Goal: Task Accomplishment & Management: Manage account settings

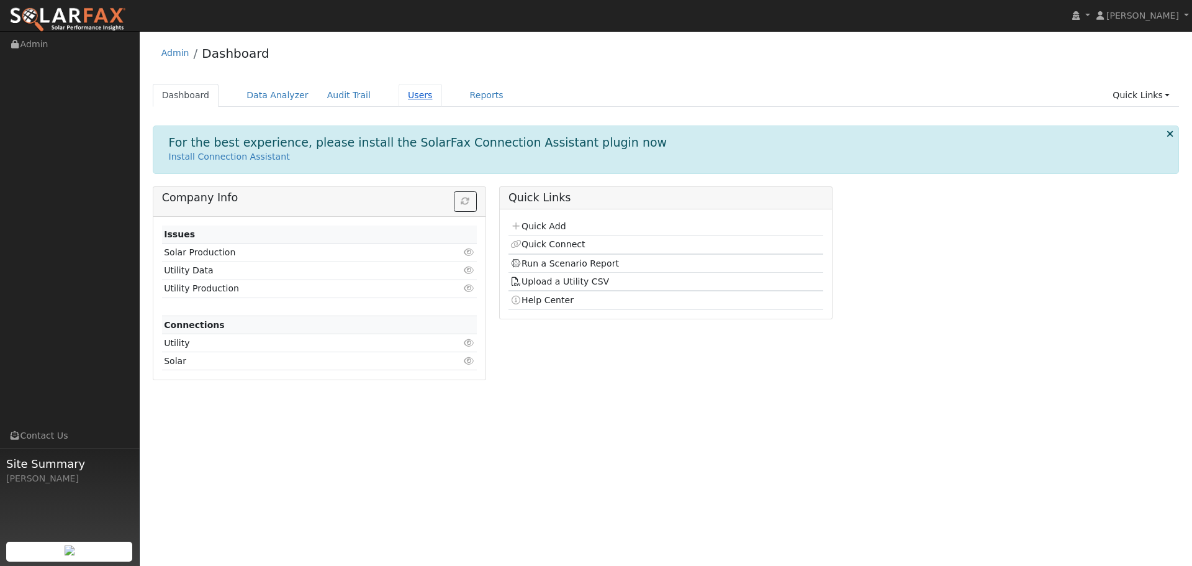
click at [401, 101] on link "Users" at bounding box center [420, 95] width 43 height 23
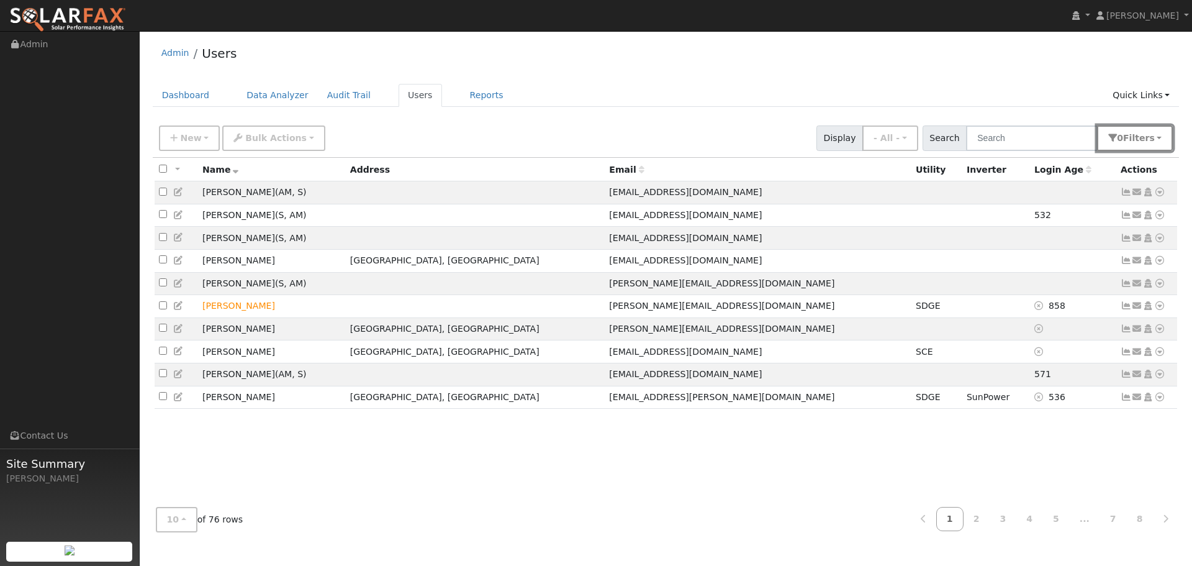
click at [1137, 138] on span "Filter s" at bounding box center [1140, 138] width 32 height 10
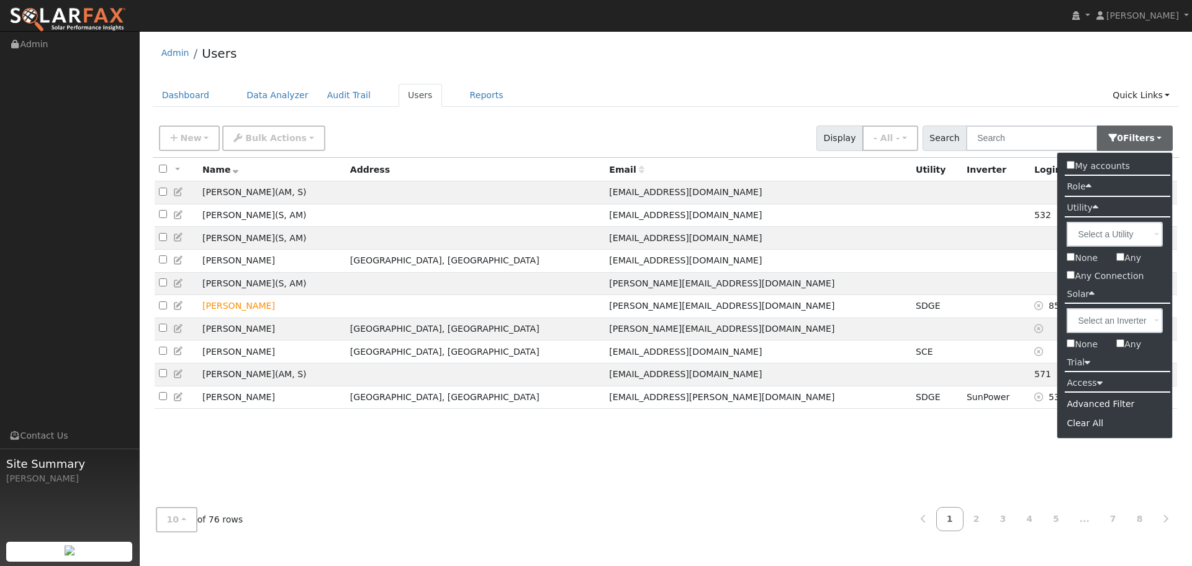
click at [1121, 345] on input "Any" at bounding box center [1121, 343] width 8 height 8
checkbox input "true"
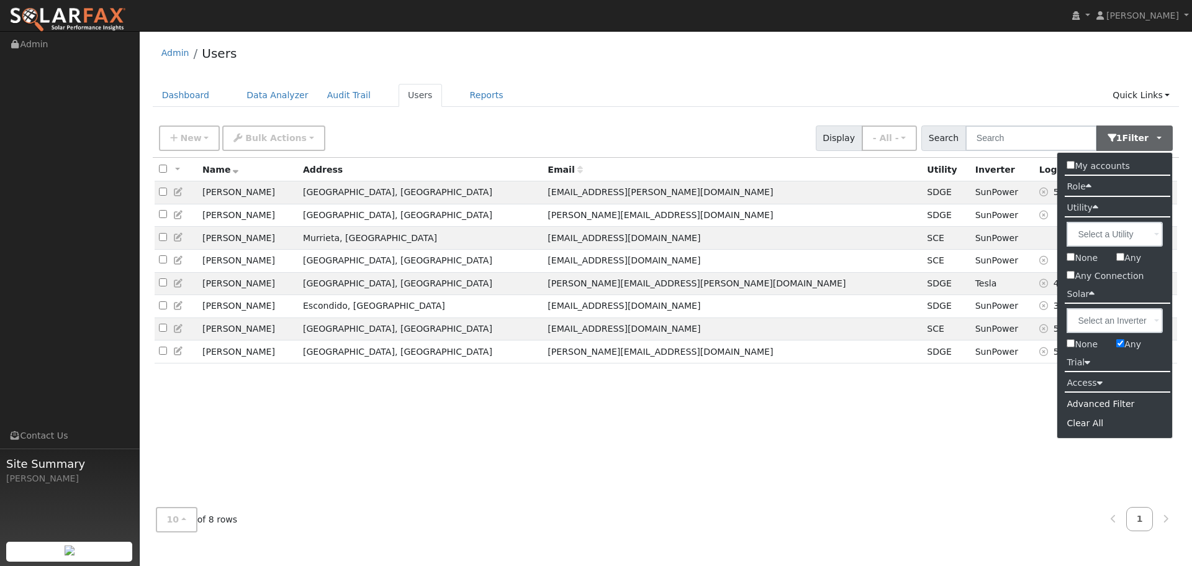
click at [1078, 388] on label "Access" at bounding box center [1085, 383] width 54 height 18
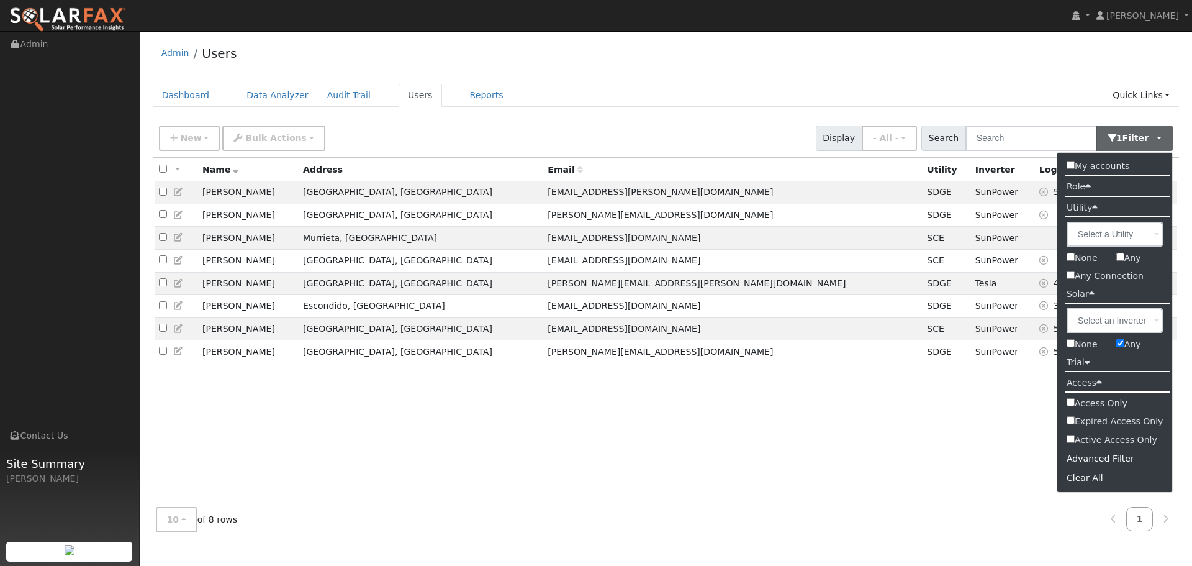
click at [1074, 438] on input "Active Access Only" at bounding box center [1071, 439] width 8 height 8
checkbox input "true"
